Goal: Transaction & Acquisition: Book appointment/travel/reservation

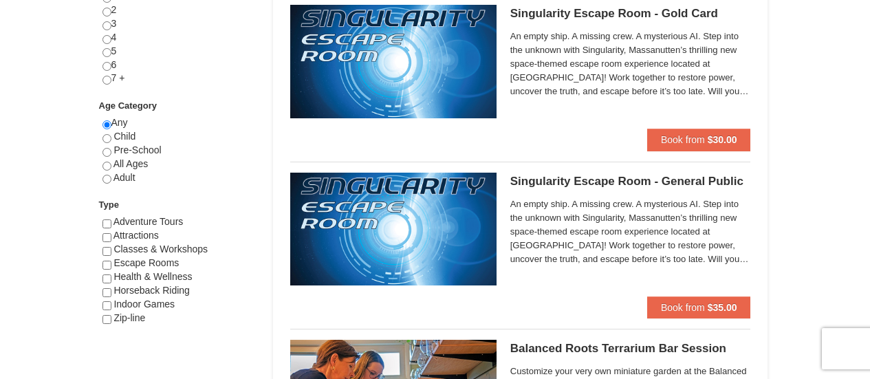
scroll to position [688, 0]
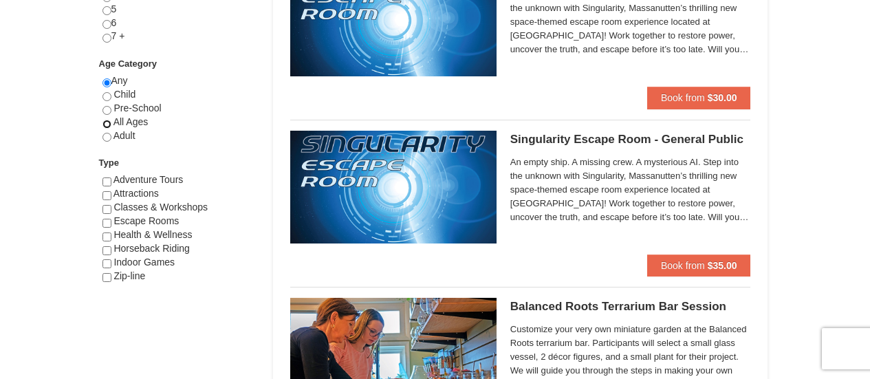
click at [106, 122] on input "radio" at bounding box center [106, 124] width 9 height 9
radio input "true"
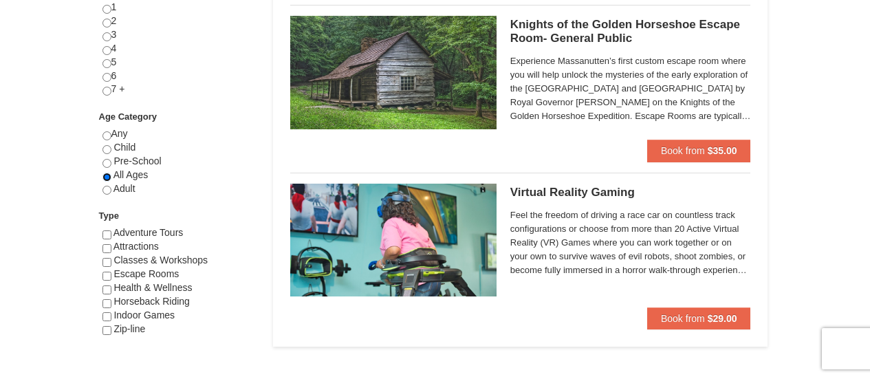
scroll to position [550, 0]
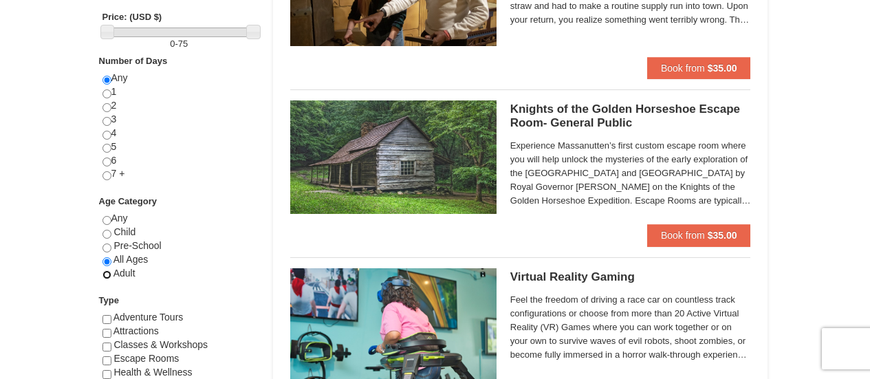
click at [105, 277] on input "radio" at bounding box center [106, 274] width 9 height 9
radio input "true"
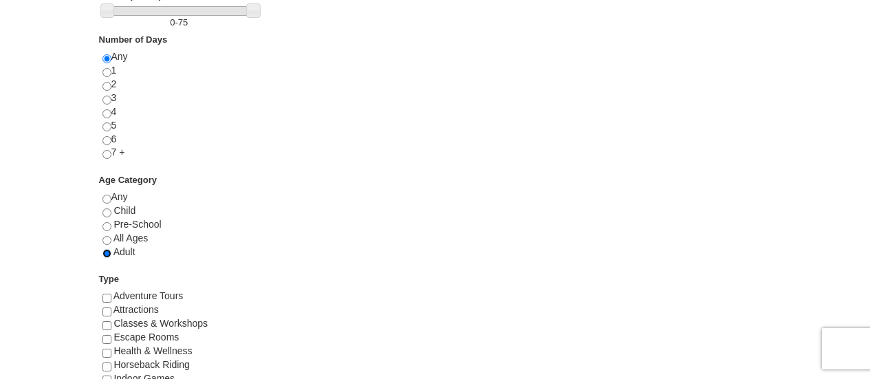
scroll to position [619, 0]
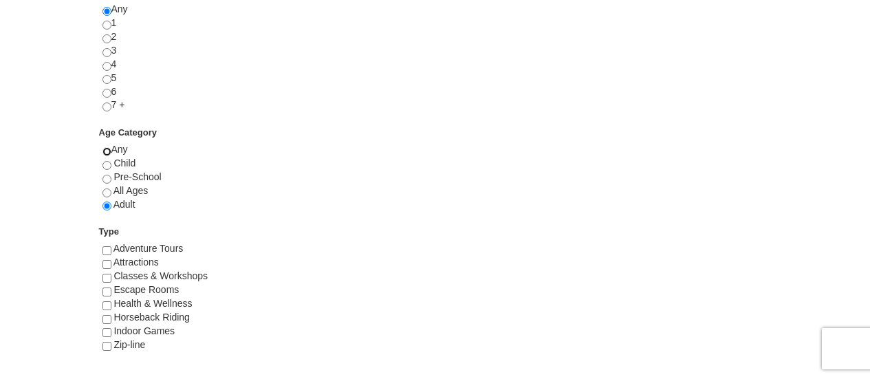
click at [107, 151] on input "radio" at bounding box center [106, 151] width 9 height 9
radio input "true"
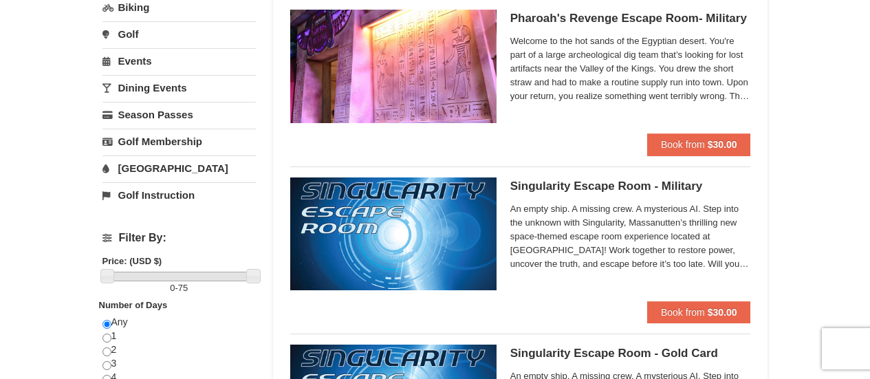
scroll to position [275, 0]
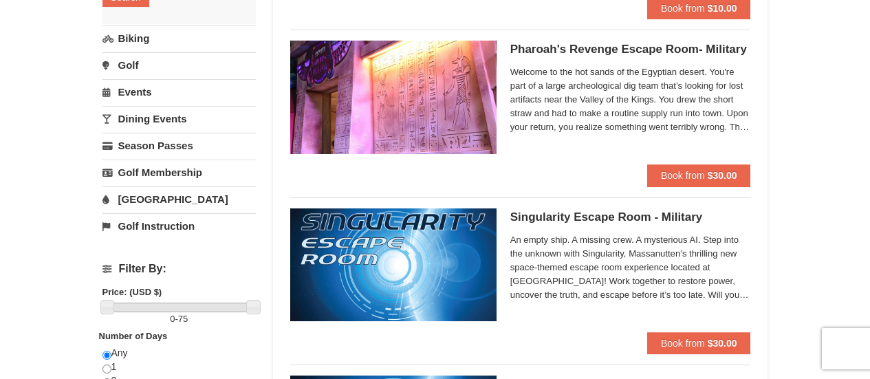
click at [149, 194] on link "[GEOGRAPHIC_DATA]" at bounding box center [178, 198] width 153 height 25
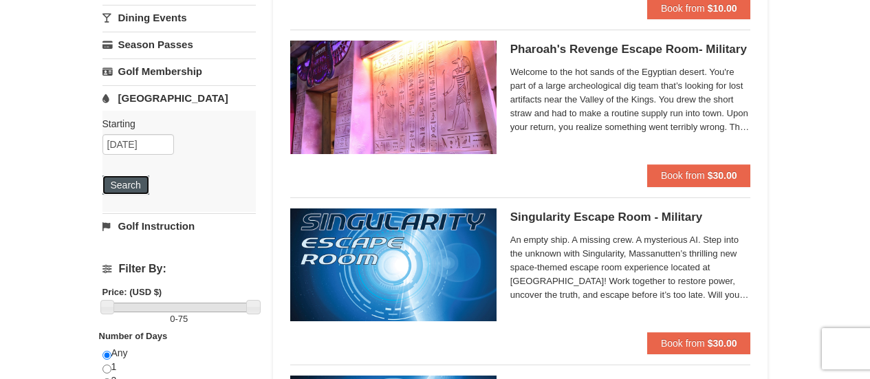
click at [124, 186] on button "Search" at bounding box center [125, 184] width 47 height 19
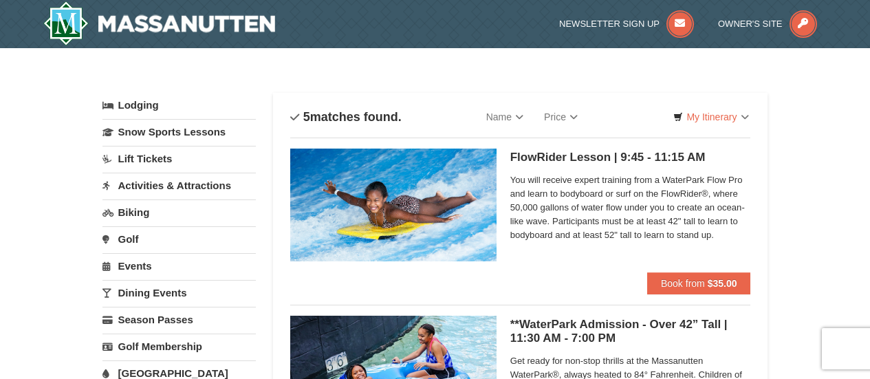
click at [140, 264] on link "Events" at bounding box center [178, 265] width 153 height 25
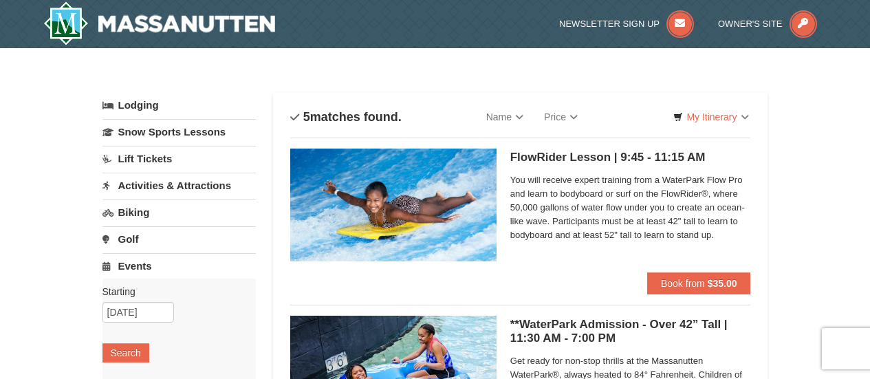
click at [165, 186] on link "Activities & Attractions" at bounding box center [178, 185] width 153 height 25
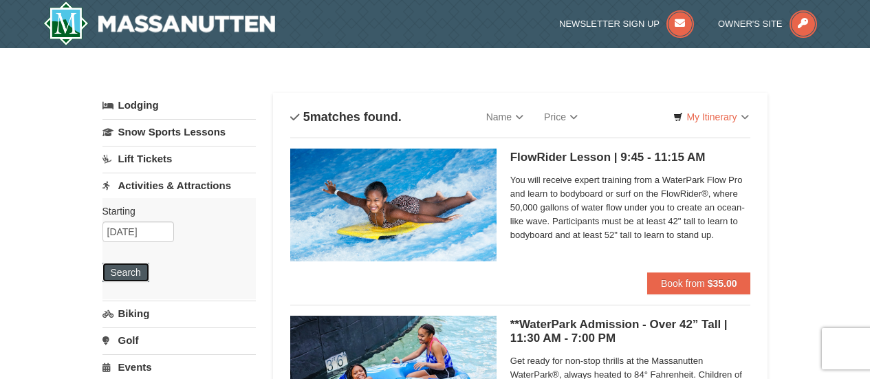
click at [122, 266] on button "Search" at bounding box center [125, 272] width 47 height 19
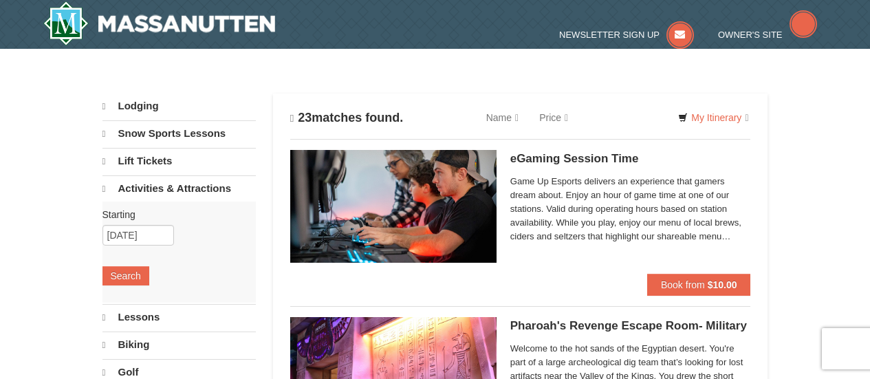
select select "10"
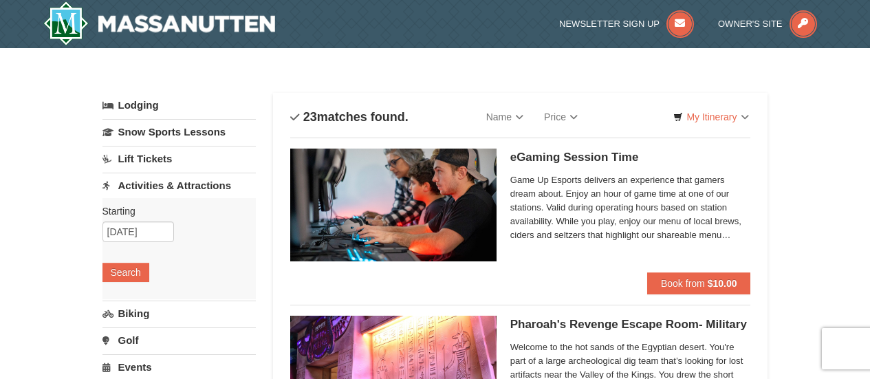
click at [147, 160] on link "Lift Tickets" at bounding box center [178, 158] width 153 height 25
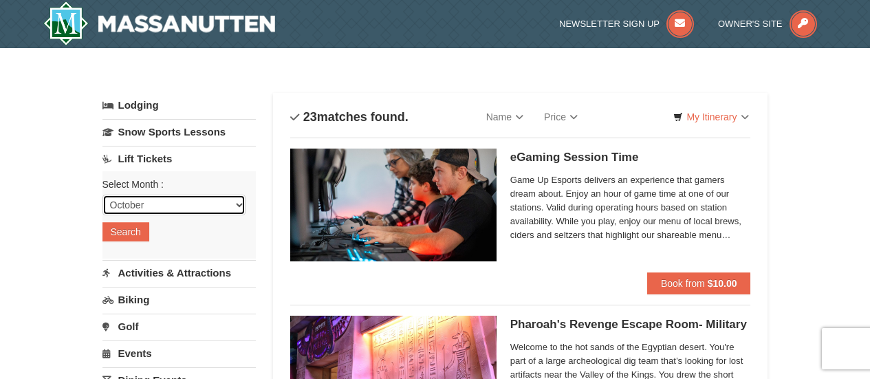
click at [143, 203] on select "October November December January February March April May June July August Sep…" at bounding box center [173, 205] width 143 height 21
click at [118, 230] on button "Search" at bounding box center [125, 231] width 47 height 19
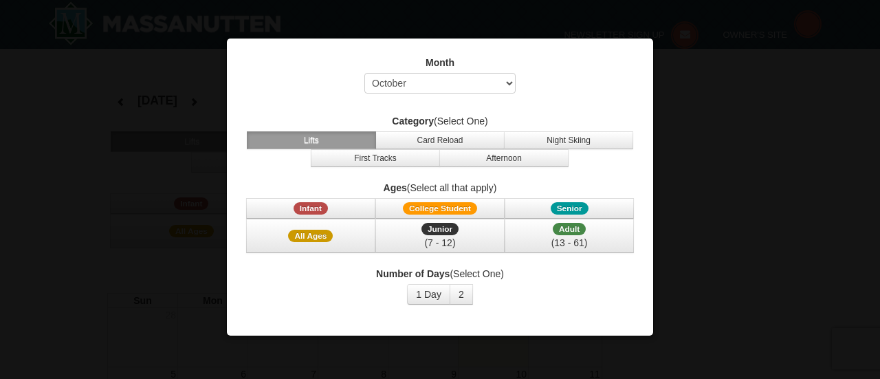
select select "10"
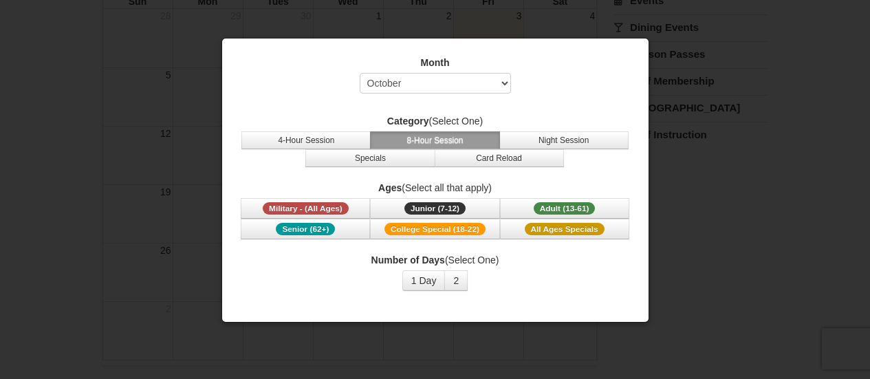
scroll to position [332, 0]
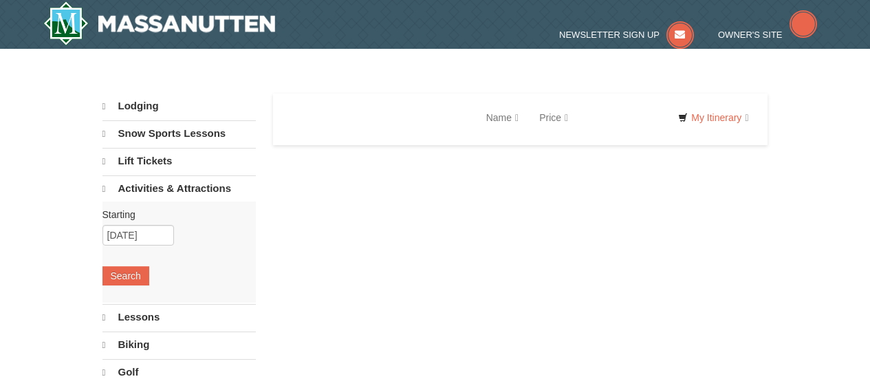
select select "10"
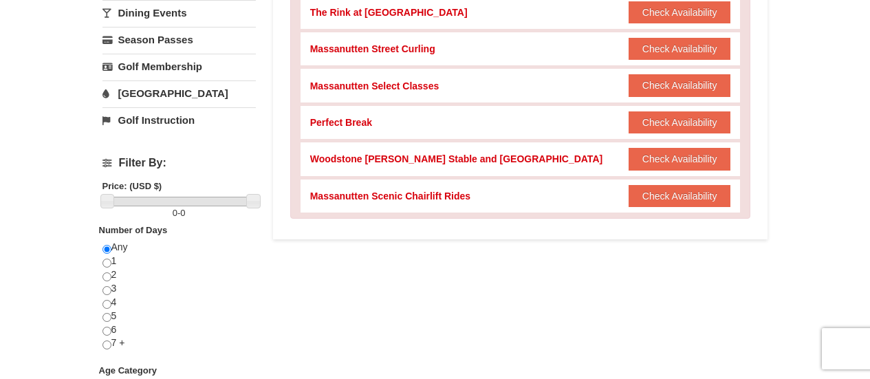
scroll to position [413, 0]
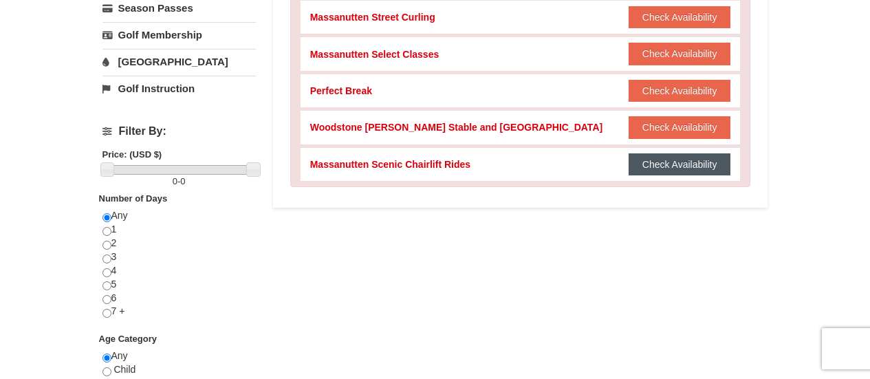
click at [666, 164] on button "Check Availability" at bounding box center [680, 164] width 102 height 22
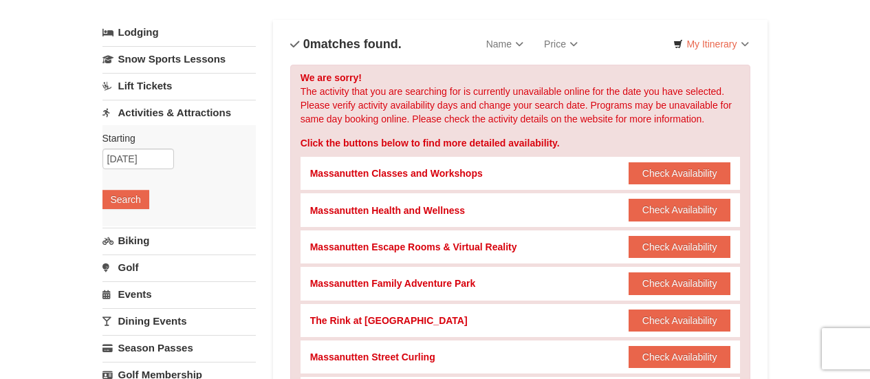
scroll to position [69, 0]
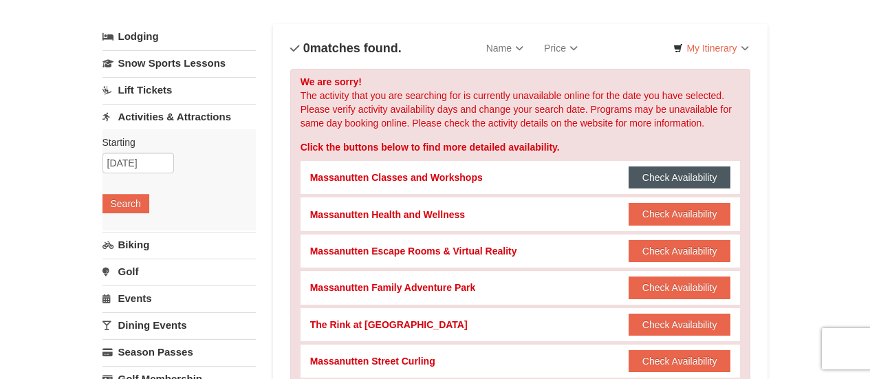
click at [675, 173] on button "Check Availability" at bounding box center [680, 177] width 102 height 22
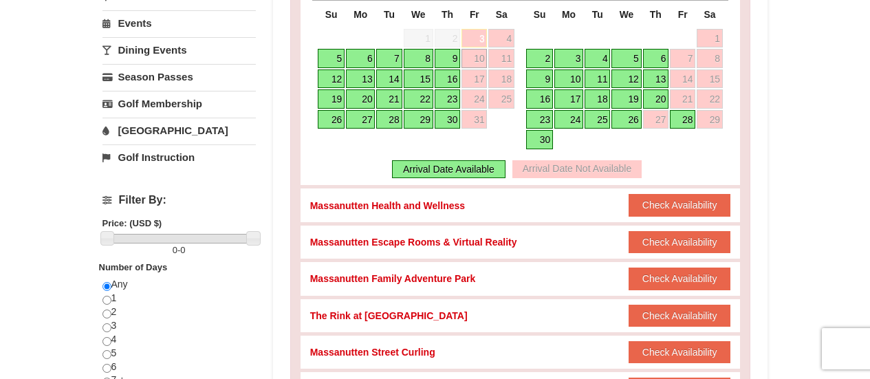
scroll to position [413, 0]
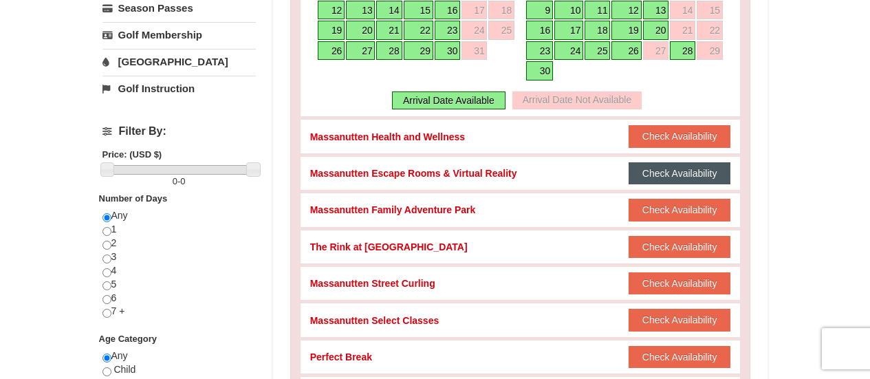
click at [678, 173] on button "Check Availability" at bounding box center [680, 173] width 102 height 22
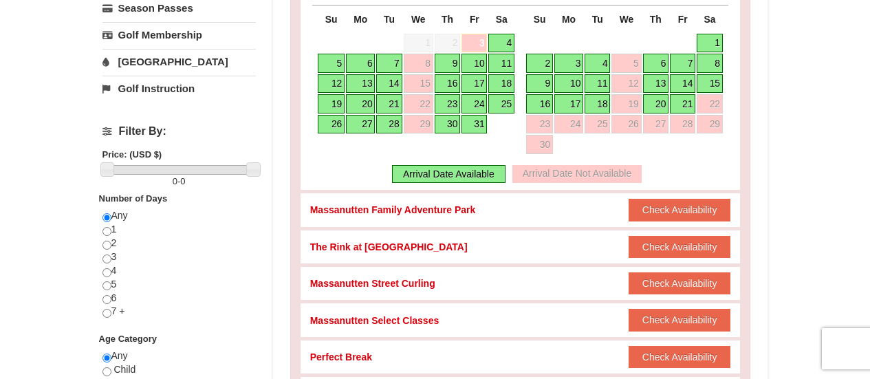
scroll to position [481, 0]
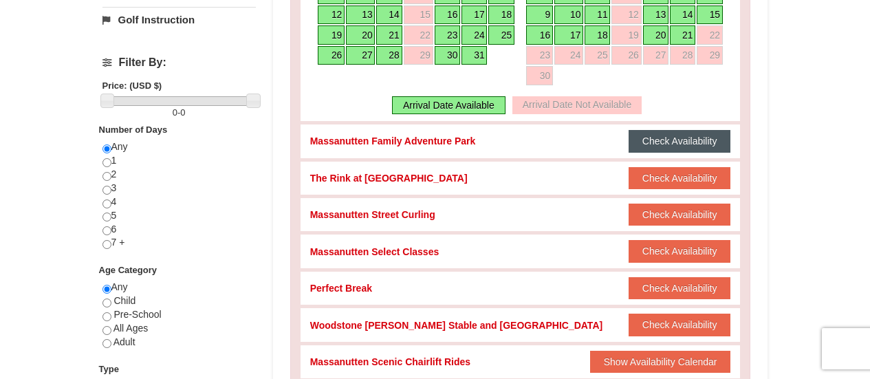
click at [661, 139] on button "Check Availability" at bounding box center [680, 141] width 102 height 22
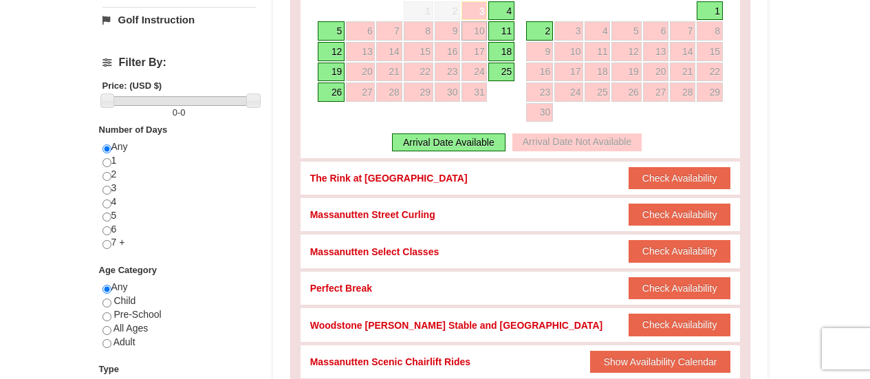
scroll to position [550, 0]
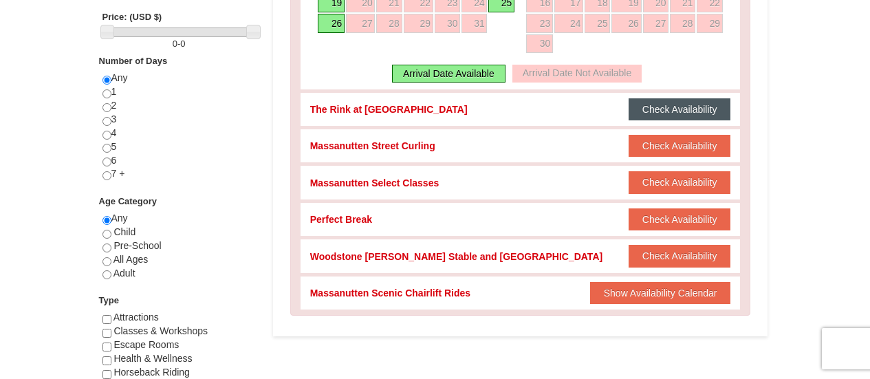
click at [683, 111] on button "Check Availability" at bounding box center [680, 109] width 102 height 22
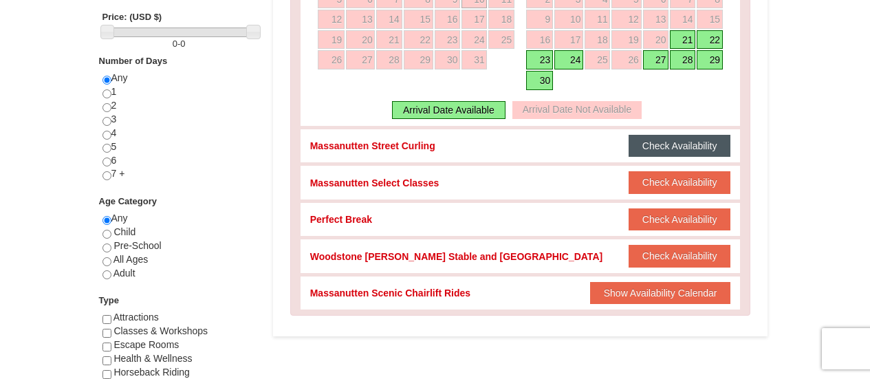
click at [672, 135] on button "Check Availability" at bounding box center [680, 146] width 102 height 22
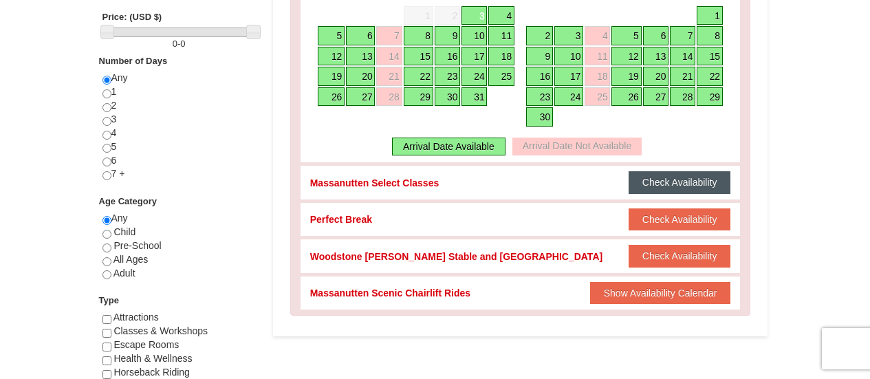
click at [689, 188] on button "Check Availability" at bounding box center [680, 182] width 102 height 22
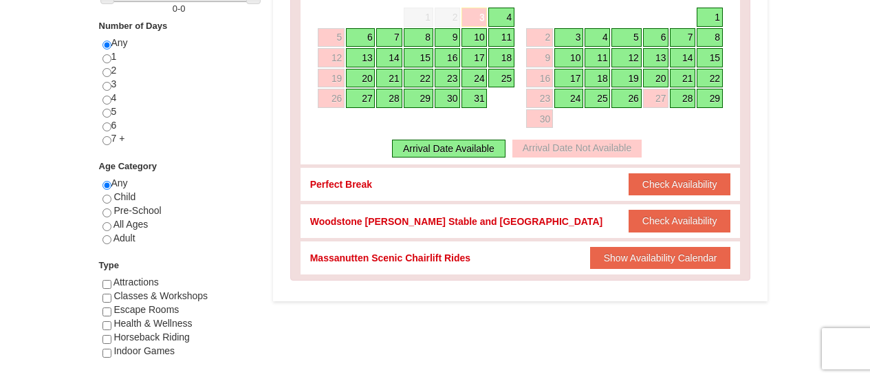
scroll to position [619, 0]
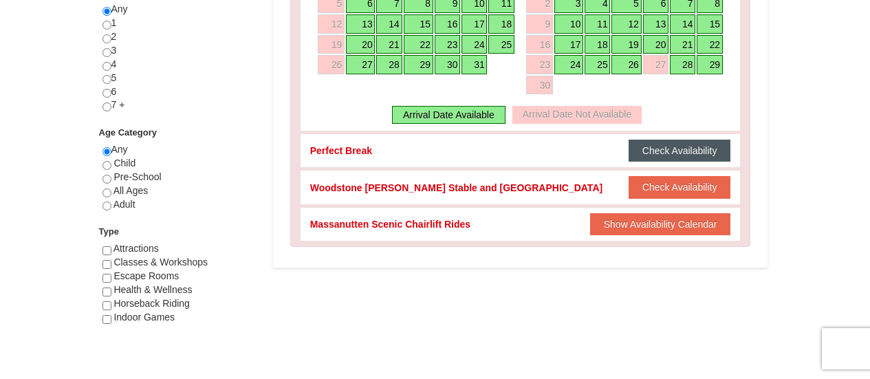
click at [669, 154] on button "Check Availability" at bounding box center [680, 151] width 102 height 22
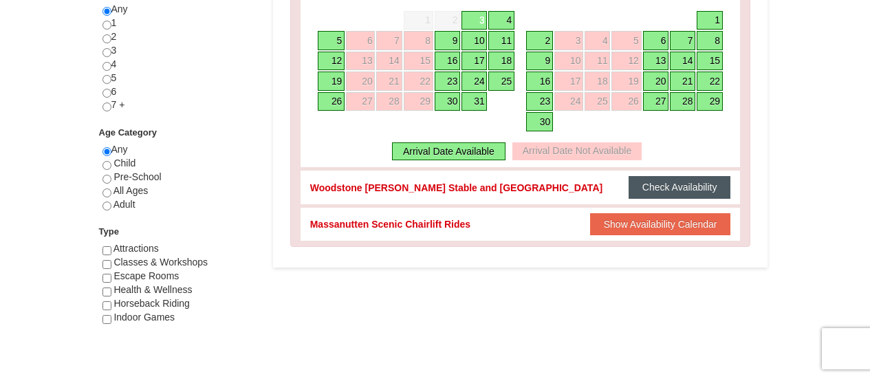
click at [675, 186] on button "Check Availability" at bounding box center [680, 187] width 102 height 22
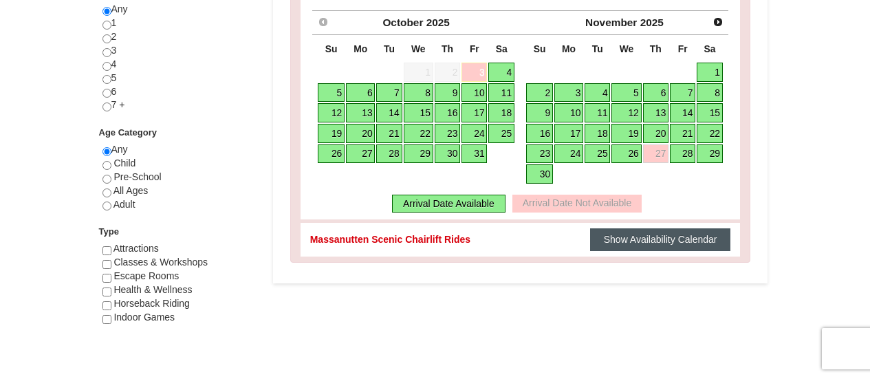
click at [645, 228] on button "Show Availability Calendar" at bounding box center [660, 239] width 141 height 22
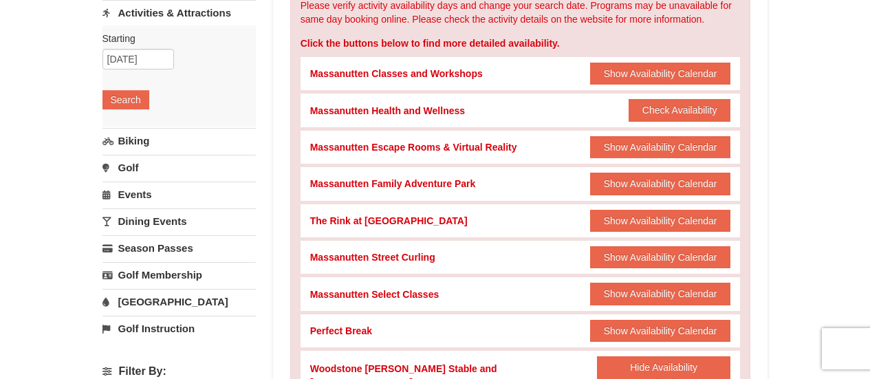
scroll to position [206, 0]
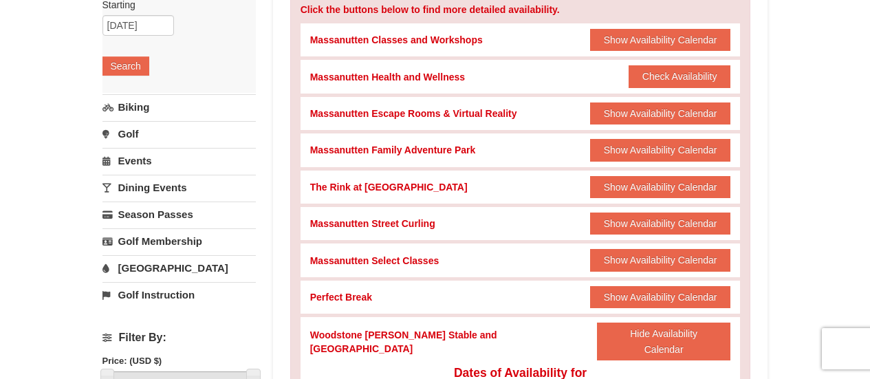
click at [135, 110] on link "Biking" at bounding box center [178, 106] width 153 height 25
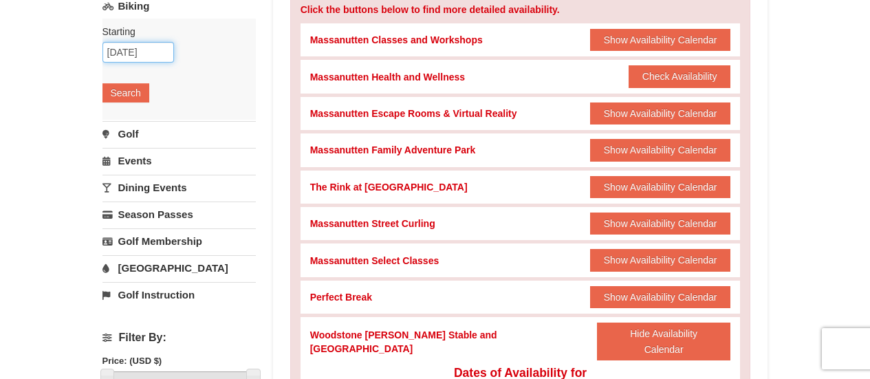
click at [138, 56] on input "10/10/2025" at bounding box center [138, 52] width 72 height 21
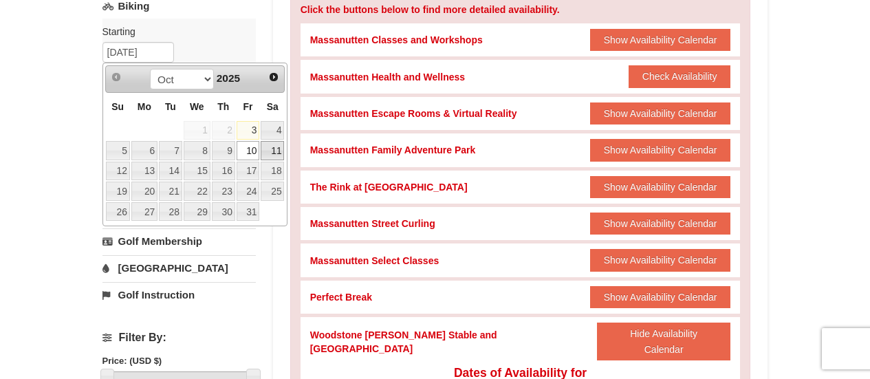
click at [271, 150] on link "11" at bounding box center [272, 150] width 23 height 19
type input "[DATE]"
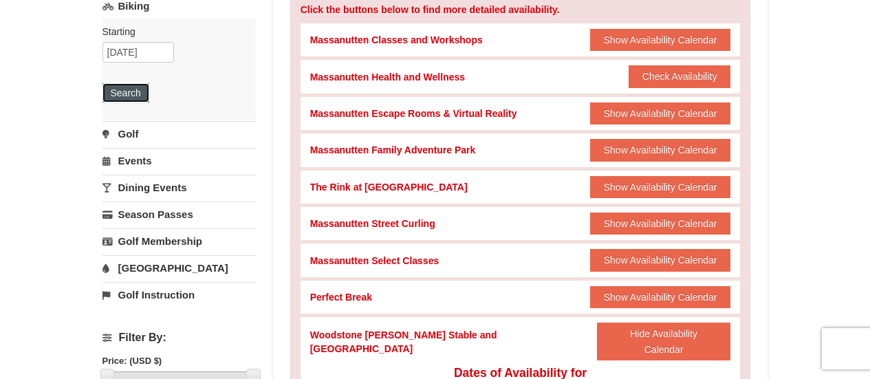
click at [127, 90] on button "Search" at bounding box center [125, 92] width 47 height 19
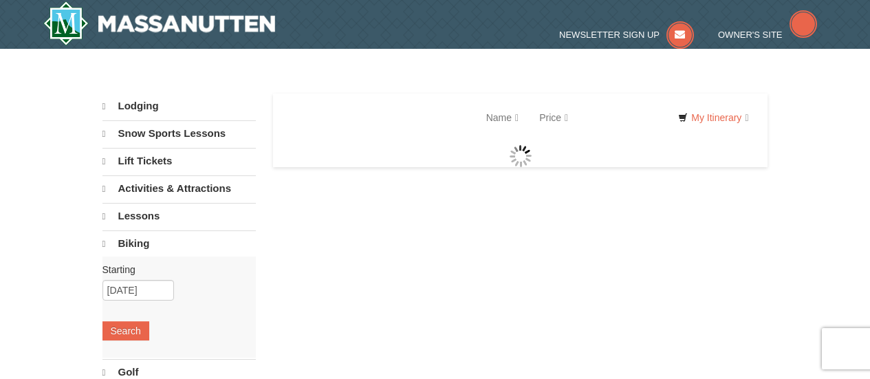
select select "10"
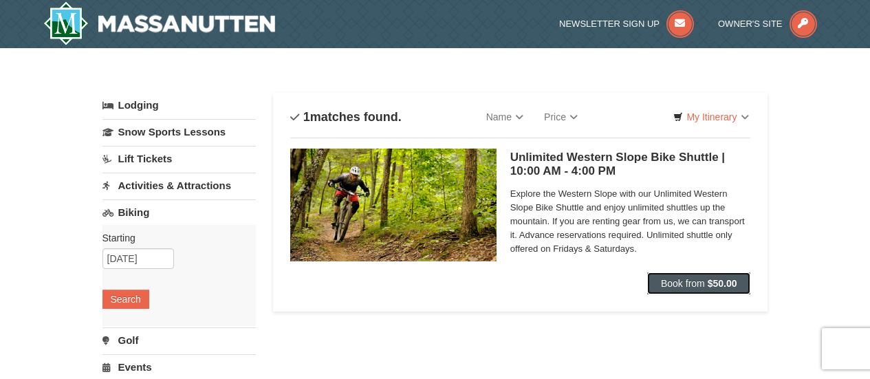
click at [695, 282] on span "Book from" at bounding box center [683, 283] width 44 height 11
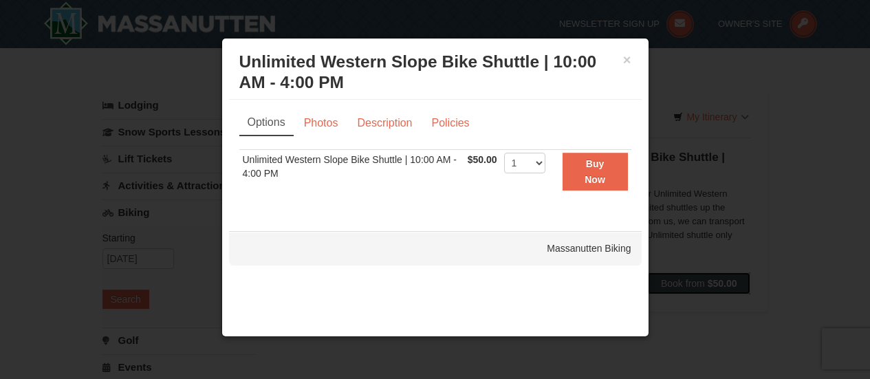
click at [647, 272] on button "Book from $50.00" at bounding box center [699, 283] width 104 height 22
